Goal: Navigation & Orientation: Find specific page/section

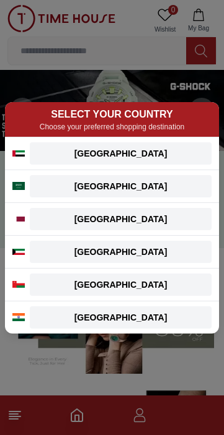
click at [151, 219] on div "[GEOGRAPHIC_DATA]" at bounding box center [120, 219] width 167 height 12
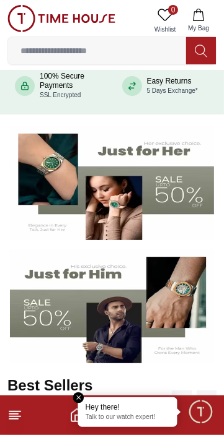
click at [169, 211] on img at bounding box center [112, 183] width 204 height 113
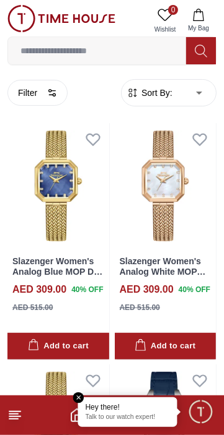
scroll to position [41, 0]
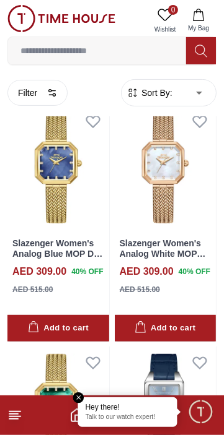
click at [85, 401] on div "Hey there! Talk to our watch expert!" at bounding box center [127, 412] width 99 height 30
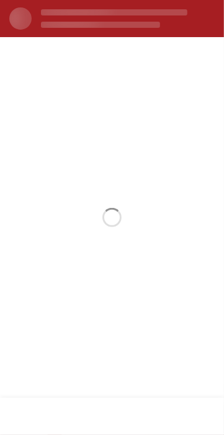
scroll to position [0, 0]
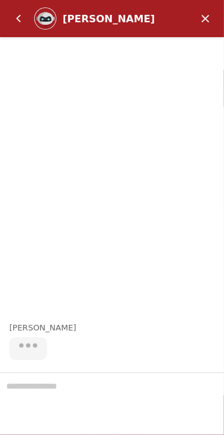
scroll to position [134, 0]
click at [202, 25] on em "Minimize" at bounding box center [205, 18] width 25 height 25
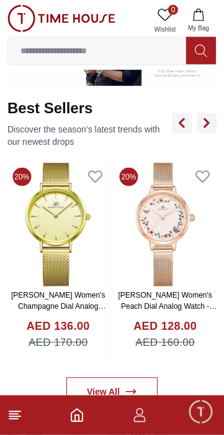
scroll to position [414, 0]
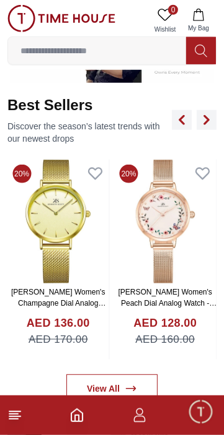
click at [201, 406] on span "Minimize live chat window" at bounding box center [200, 412] width 36 height 36
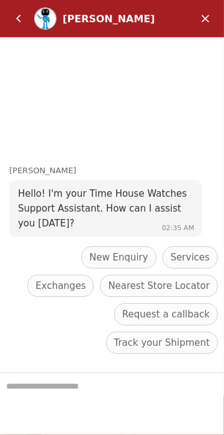
click at [205, 16] on em "Minimize" at bounding box center [205, 18] width 25 height 25
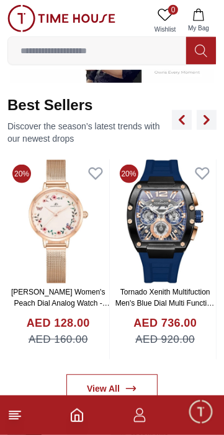
click at [21, 417] on icon at bounding box center [14, 415] width 15 height 15
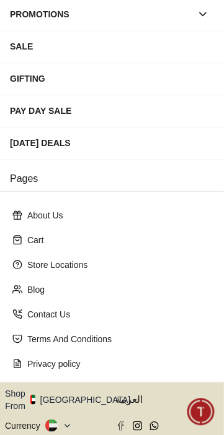
scroll to position [261, 0]
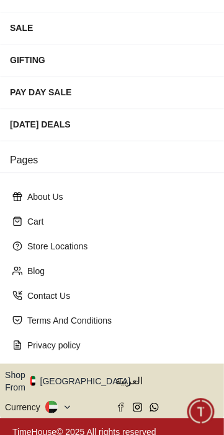
click at [57, 409] on icon at bounding box center [54, 411] width 6 height 4
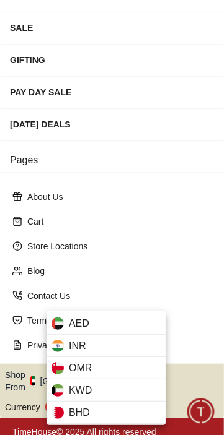
click at [158, 341] on div "INR" at bounding box center [105, 346] width 119 height 22
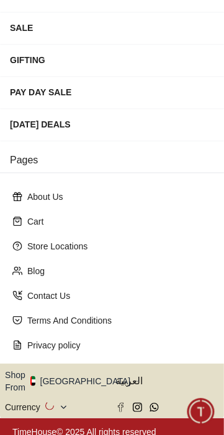
click at [181, 346] on p "Privacy policy" at bounding box center [116, 345] width 179 height 12
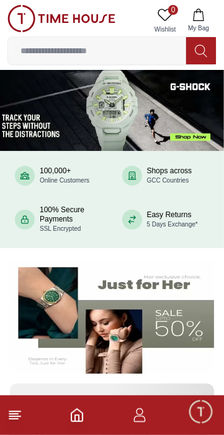
scroll to position [414, 0]
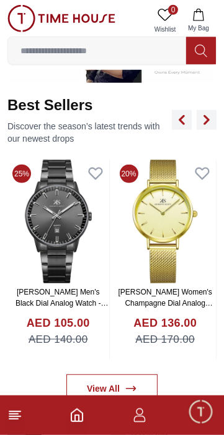
click at [16, 412] on line at bounding box center [14, 412] width 11 height 0
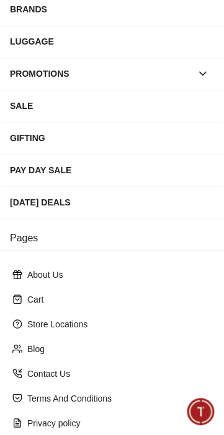
scroll to position [261, 0]
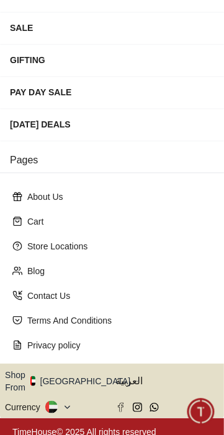
click at [74, 371] on button "Shop From [GEOGRAPHIC_DATA]" at bounding box center [72, 381] width 134 height 25
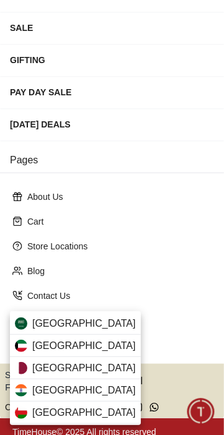
click at [79, 368] on div "[GEOGRAPHIC_DATA]" at bounding box center [75, 368] width 131 height 22
